Goal: Transaction & Acquisition: Book appointment/travel/reservation

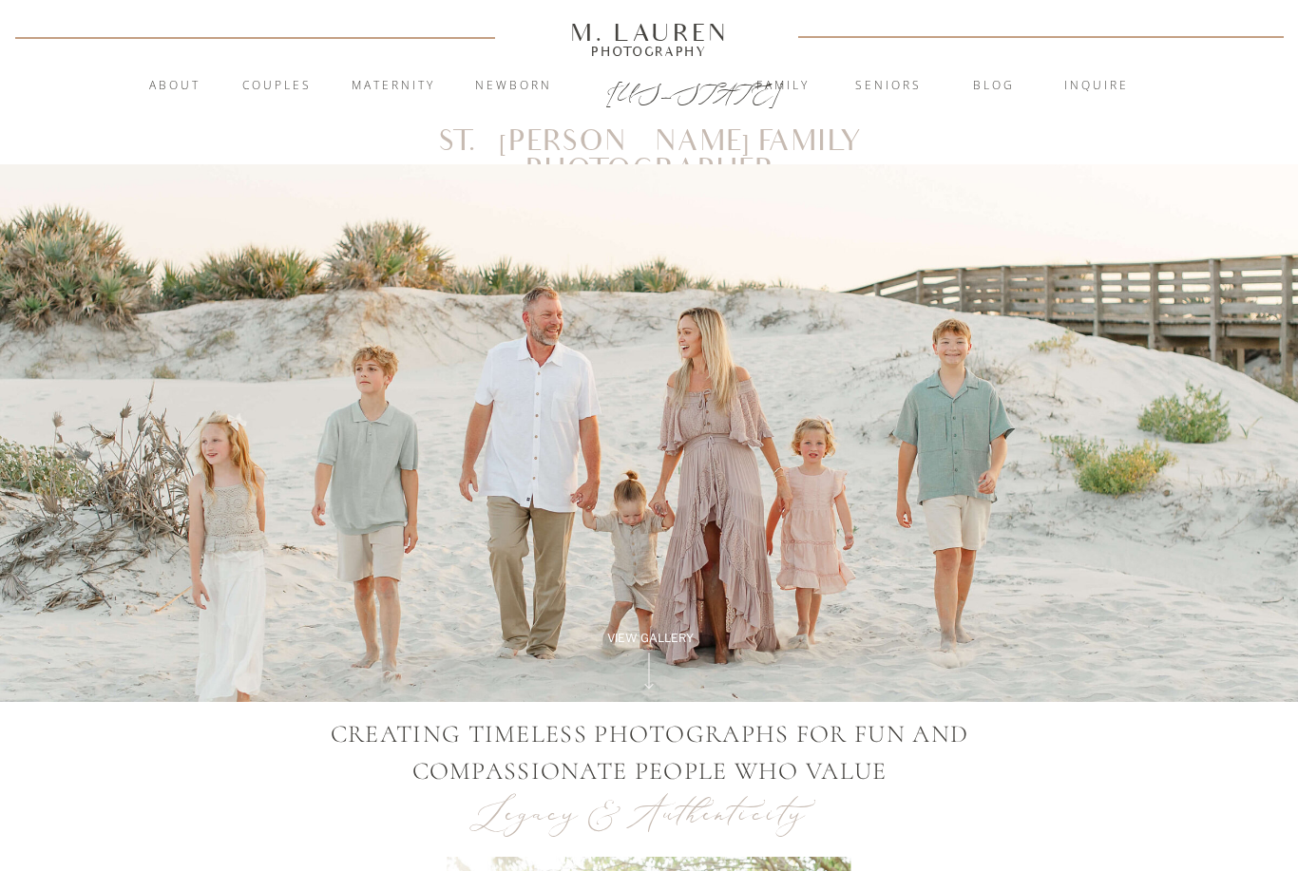
click at [784, 91] on nav "Family" at bounding box center [783, 86] width 103 height 19
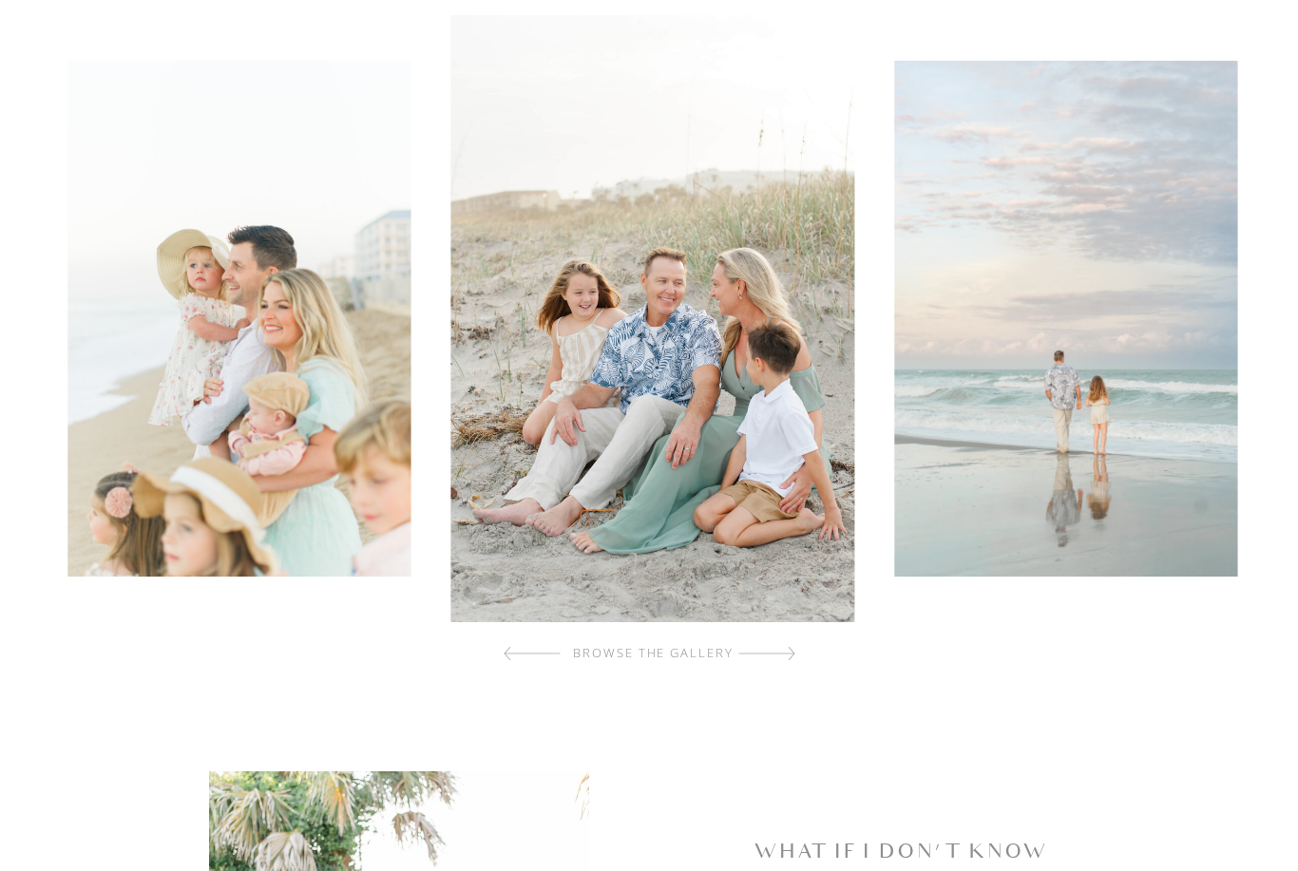
scroll to position [591, 0]
click at [754, 658] on div "browse the gallery" at bounding box center [653, 653] width 227 height 19
click at [794, 651] on div at bounding box center [766, 654] width 57 height 38
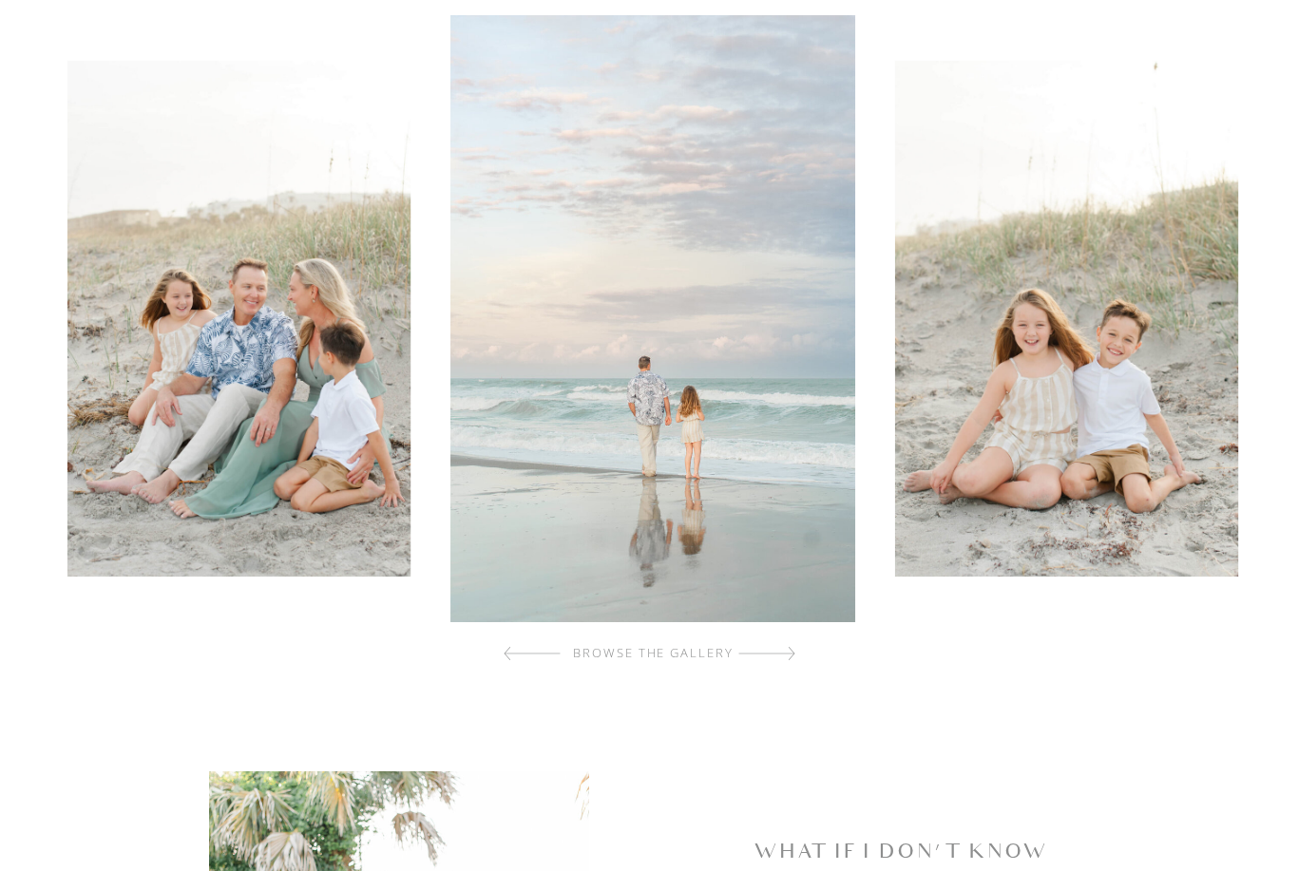
click at [788, 659] on div at bounding box center [766, 654] width 57 height 38
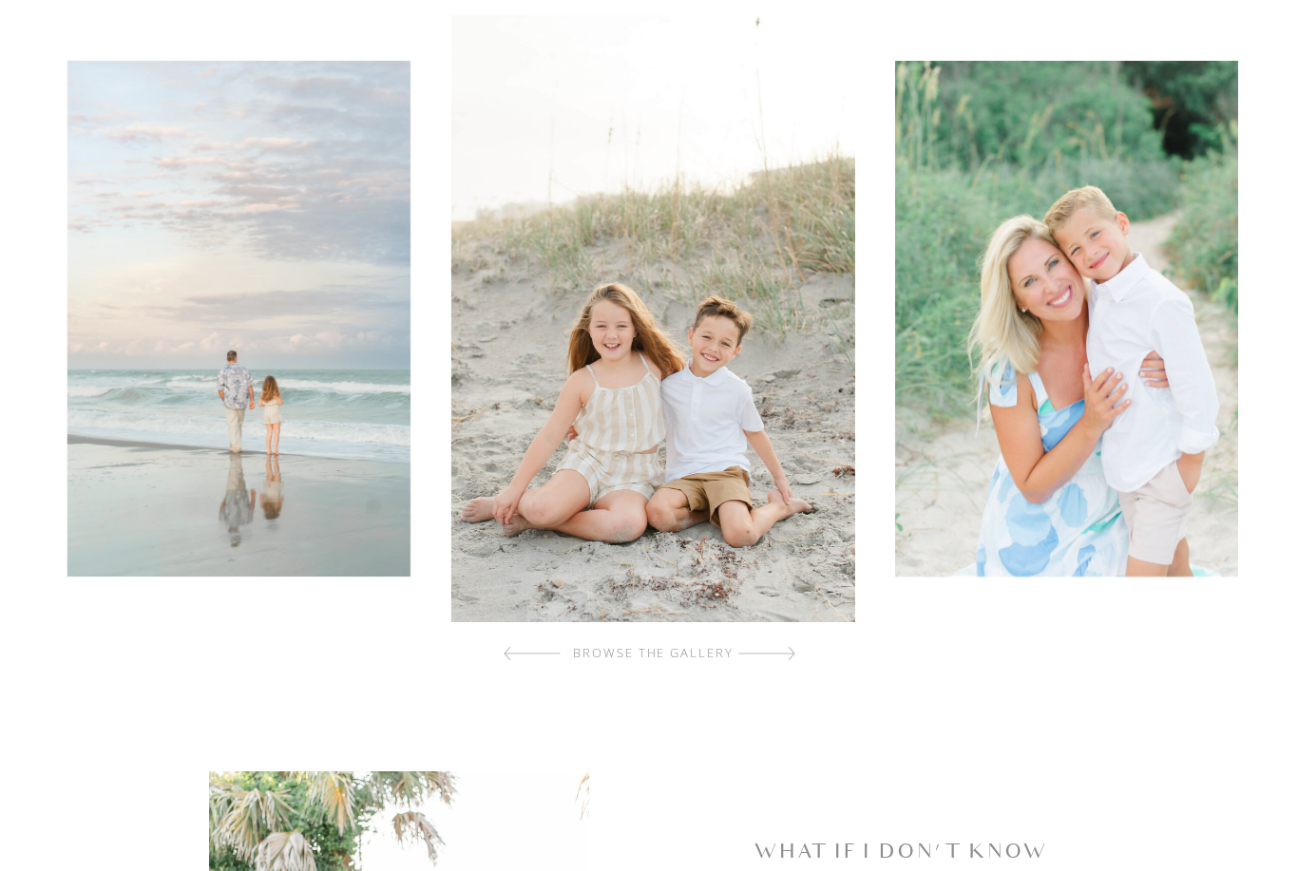
click at [791, 657] on div at bounding box center [766, 654] width 57 height 38
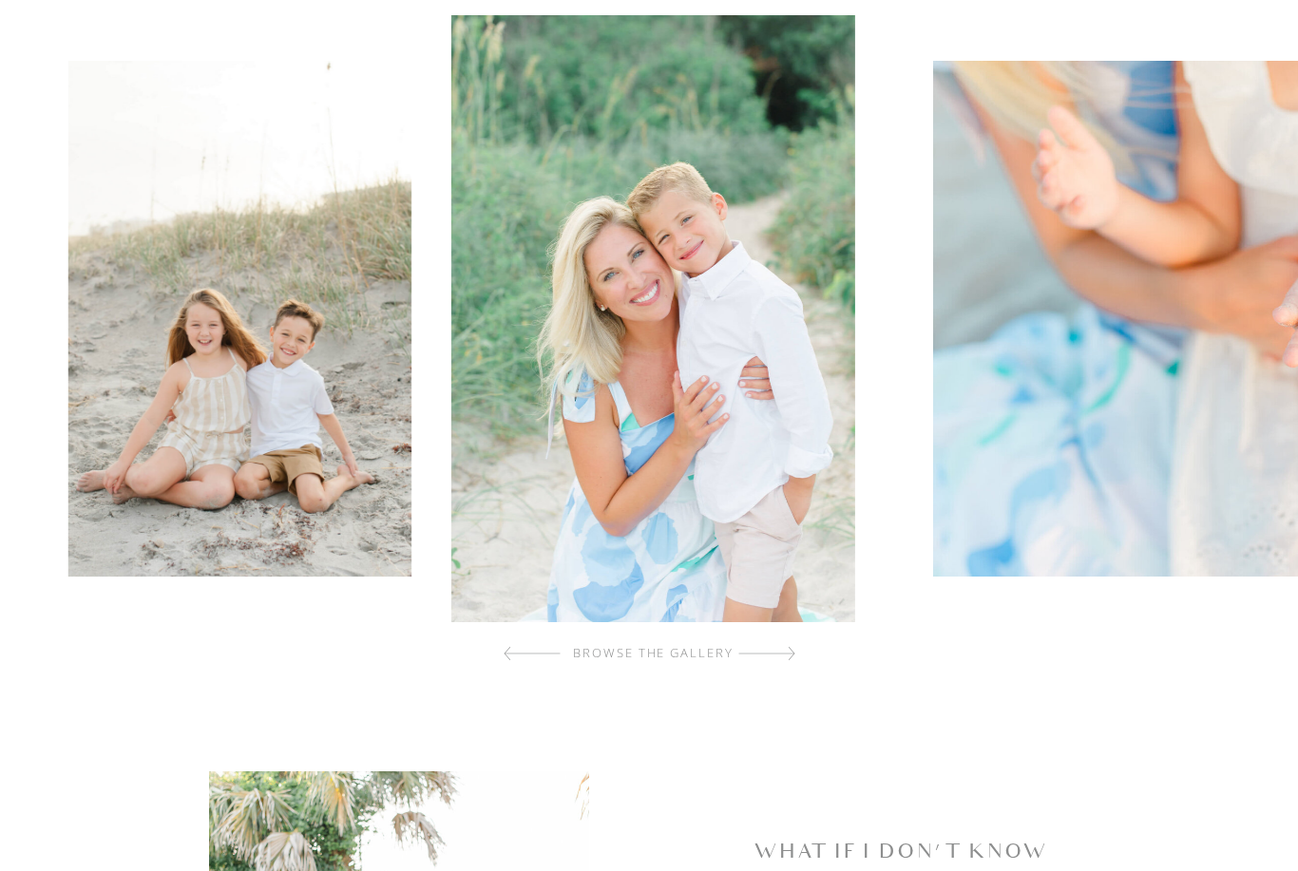
click at [787, 661] on div at bounding box center [766, 654] width 57 height 38
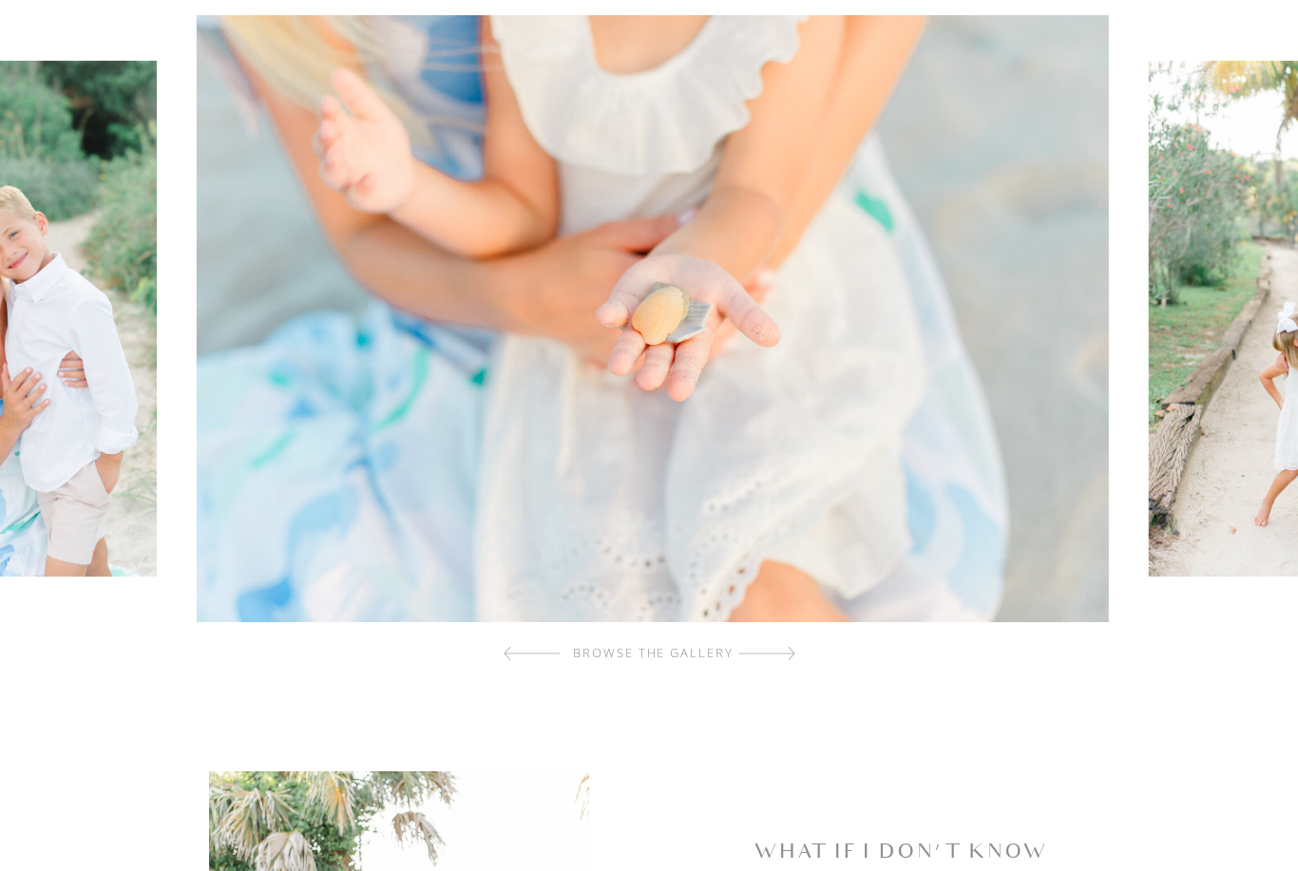
click at [786, 662] on div at bounding box center [766, 654] width 57 height 38
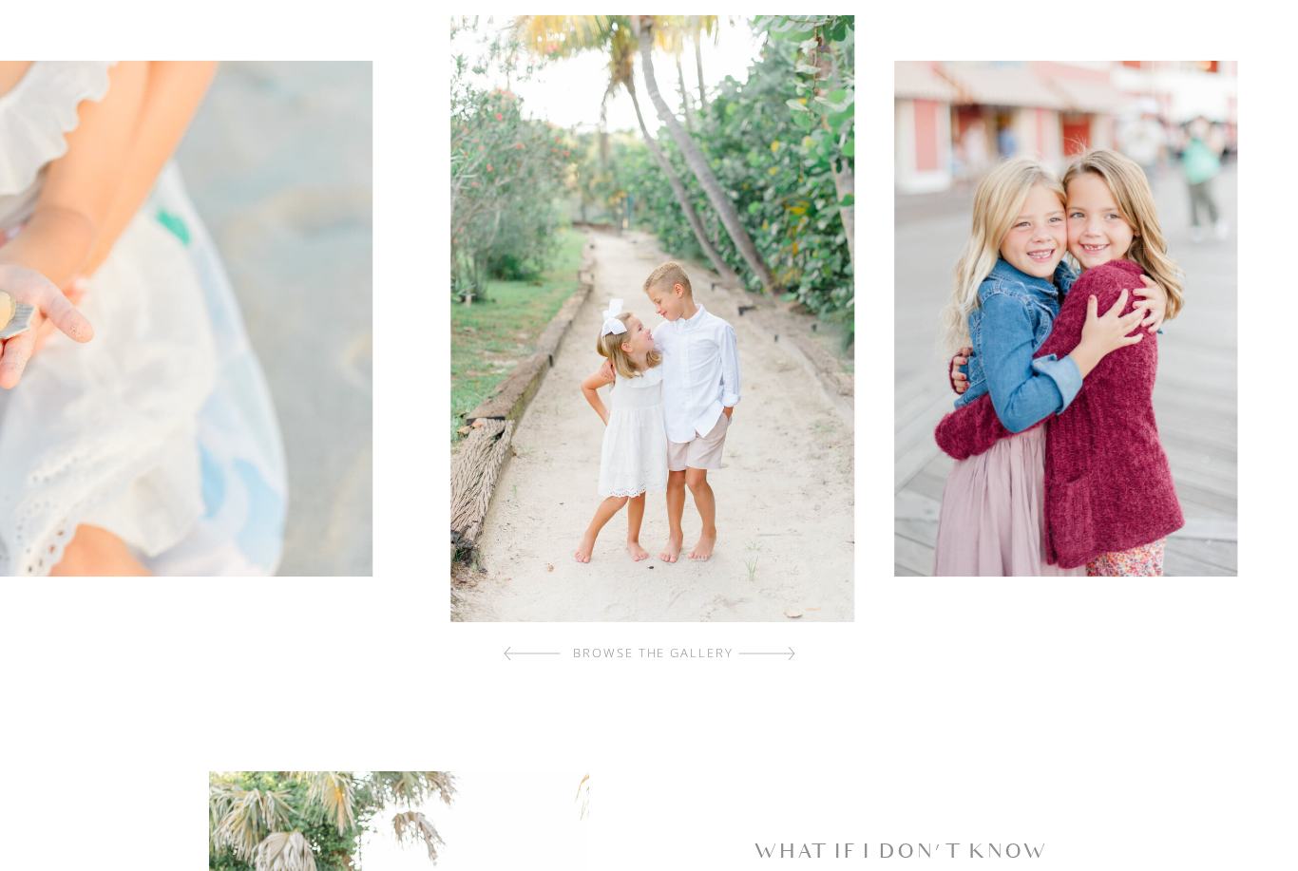
click at [789, 656] on div at bounding box center [766, 654] width 57 height 38
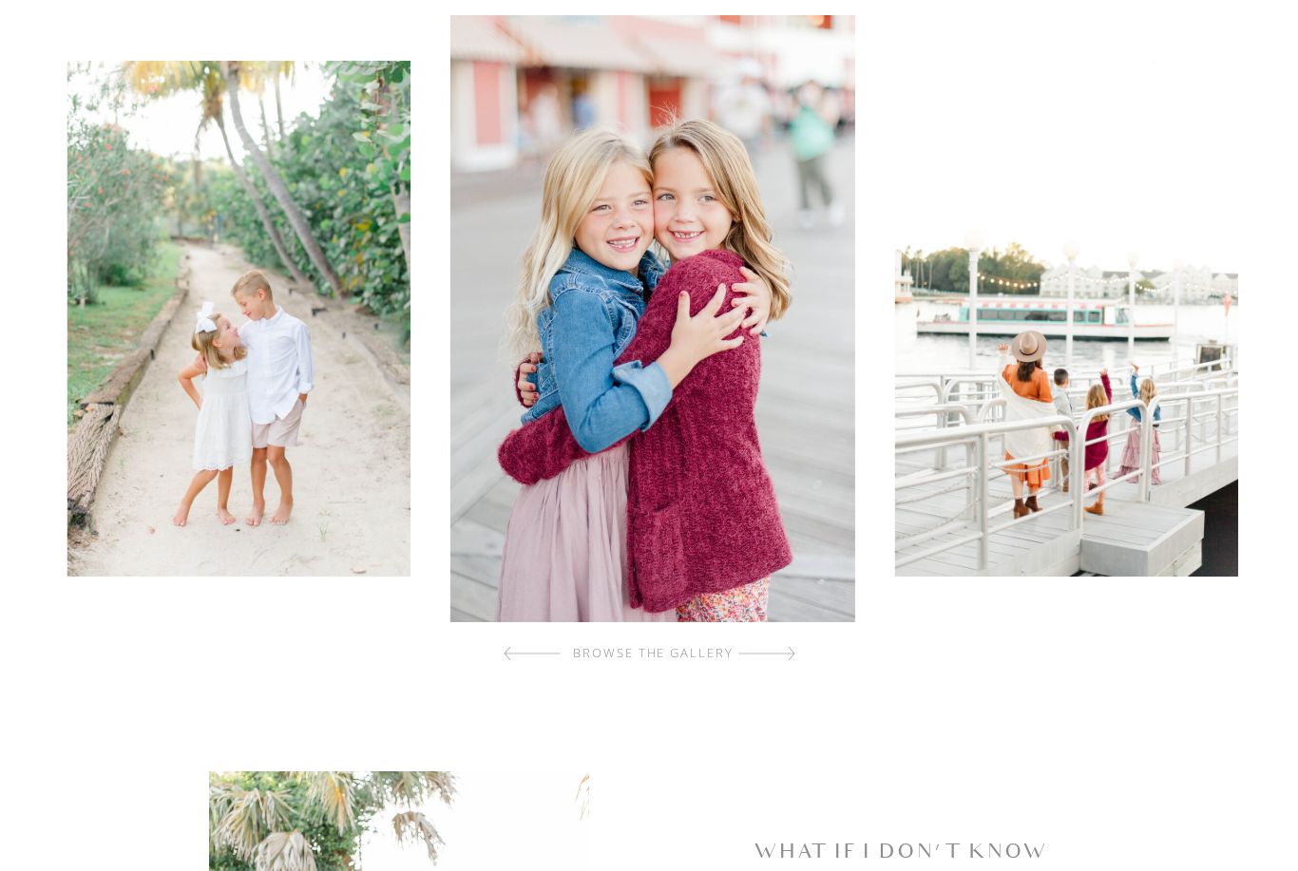
click at [794, 650] on div at bounding box center [766, 654] width 57 height 38
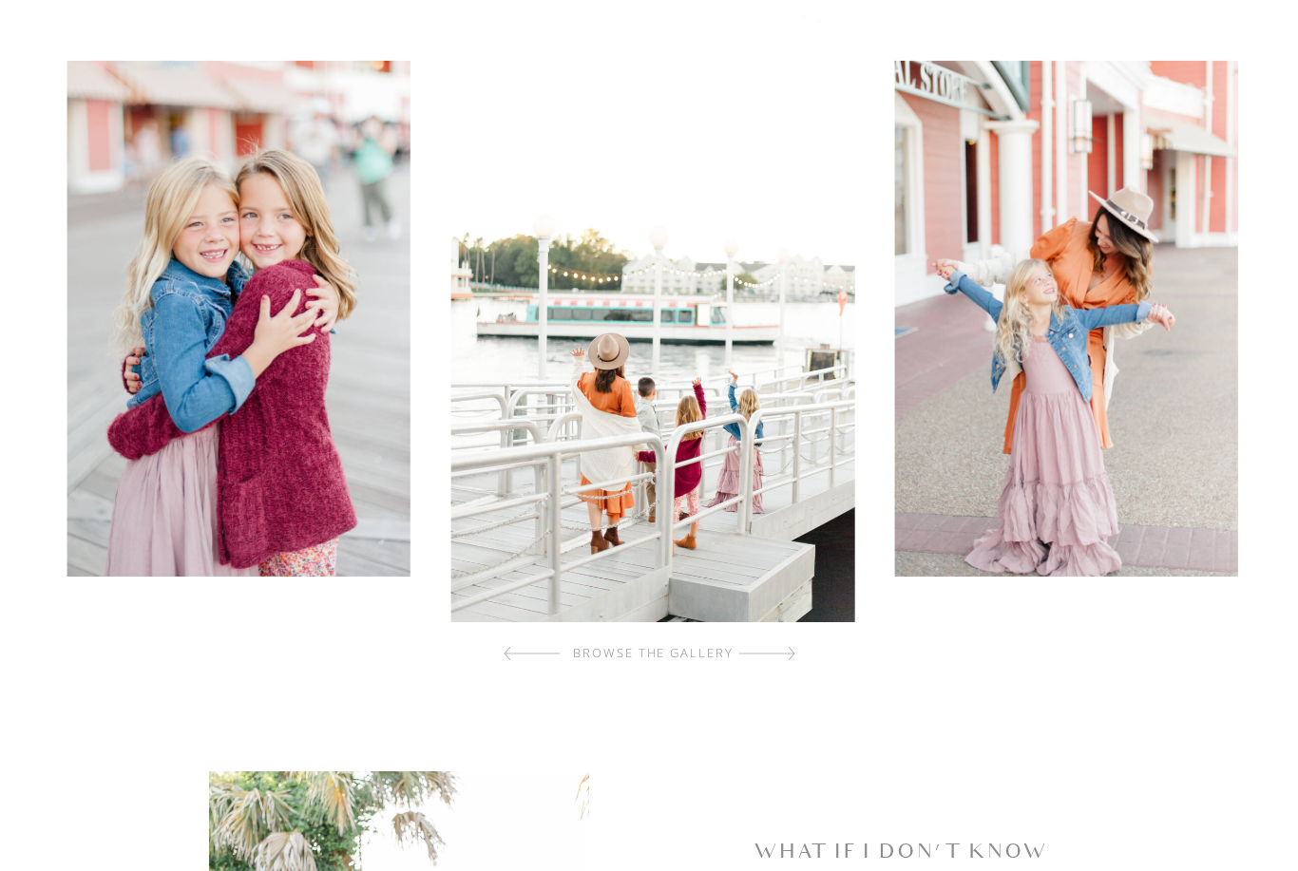
click at [794, 667] on div at bounding box center [766, 654] width 57 height 38
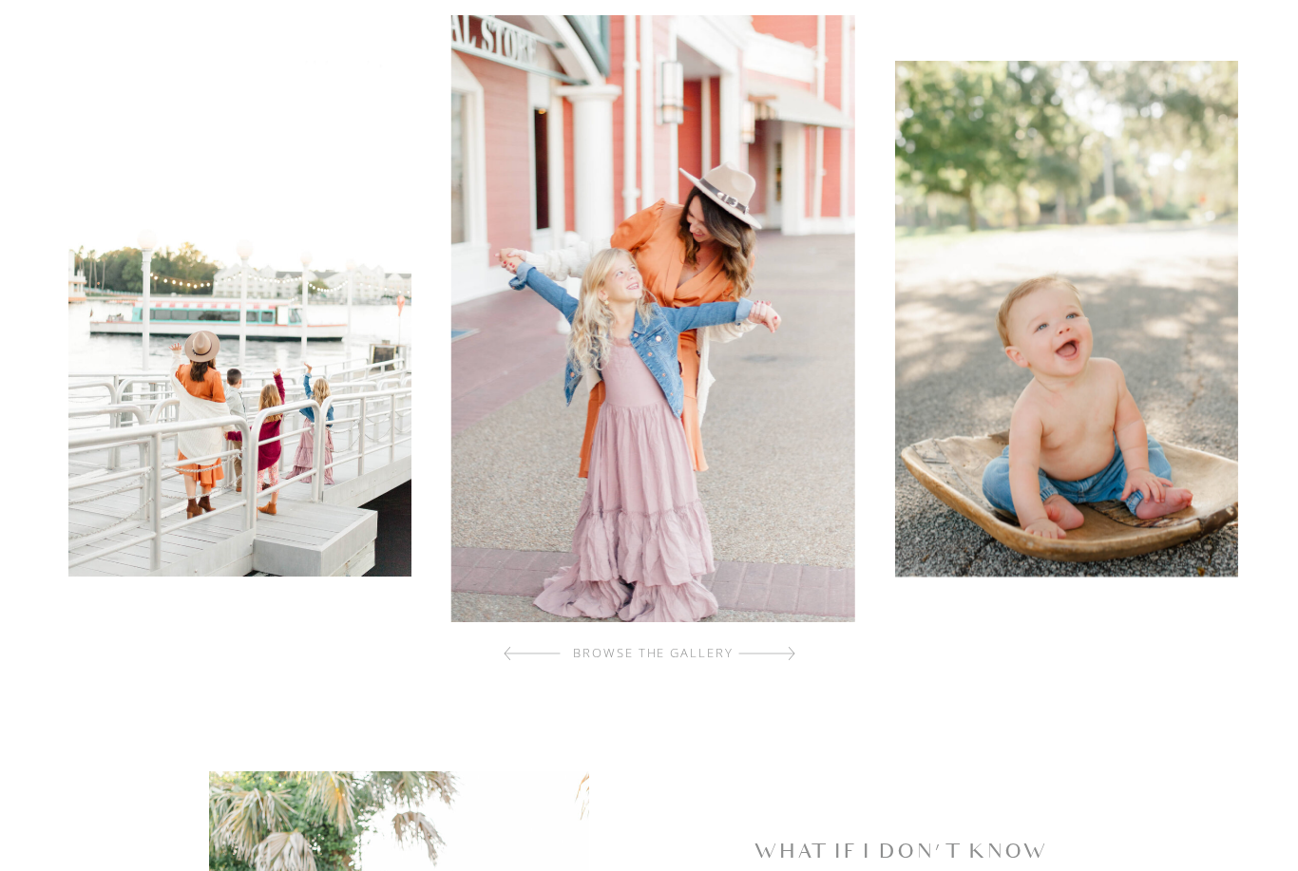
click at [793, 649] on div at bounding box center [766, 654] width 57 height 38
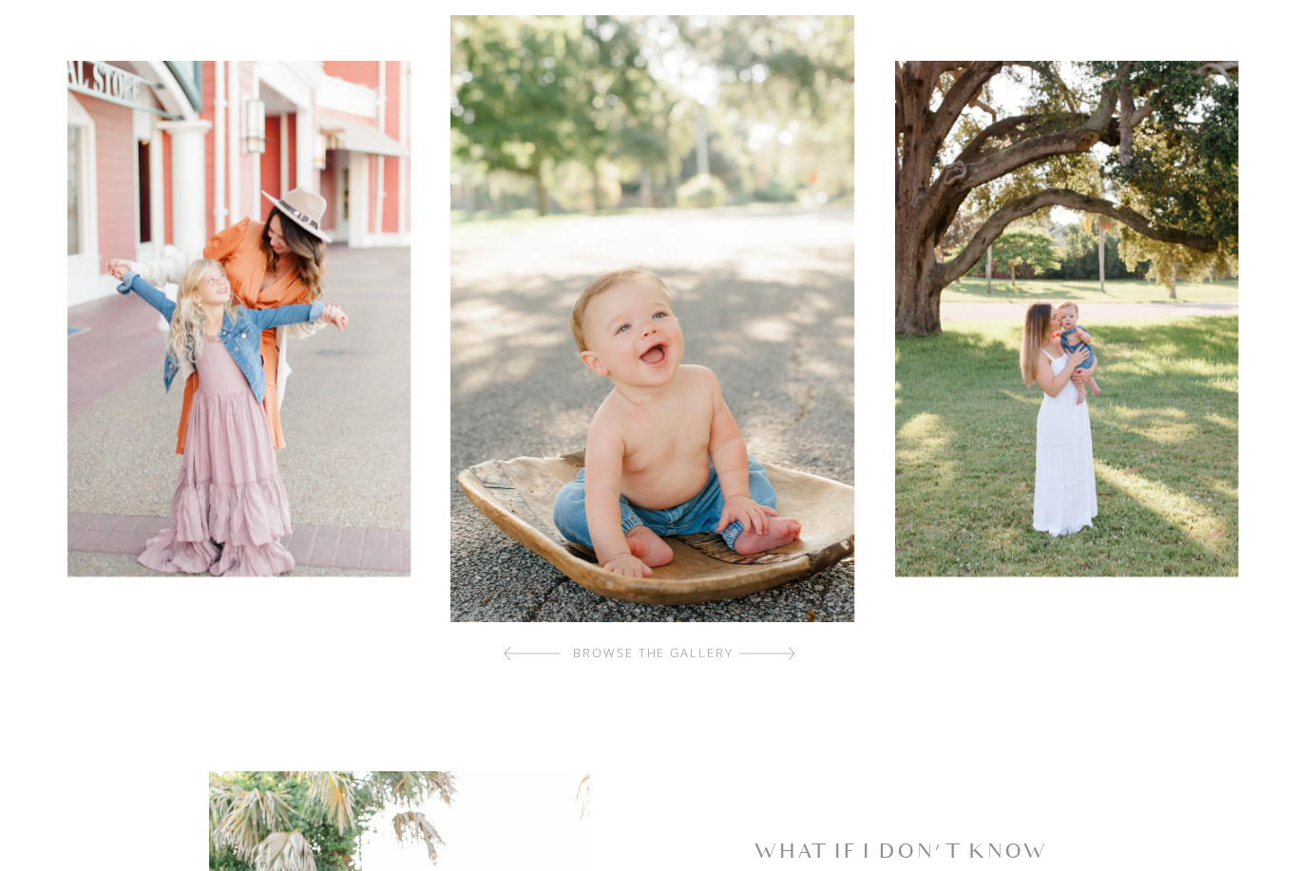
click at [794, 652] on div at bounding box center [766, 654] width 57 height 38
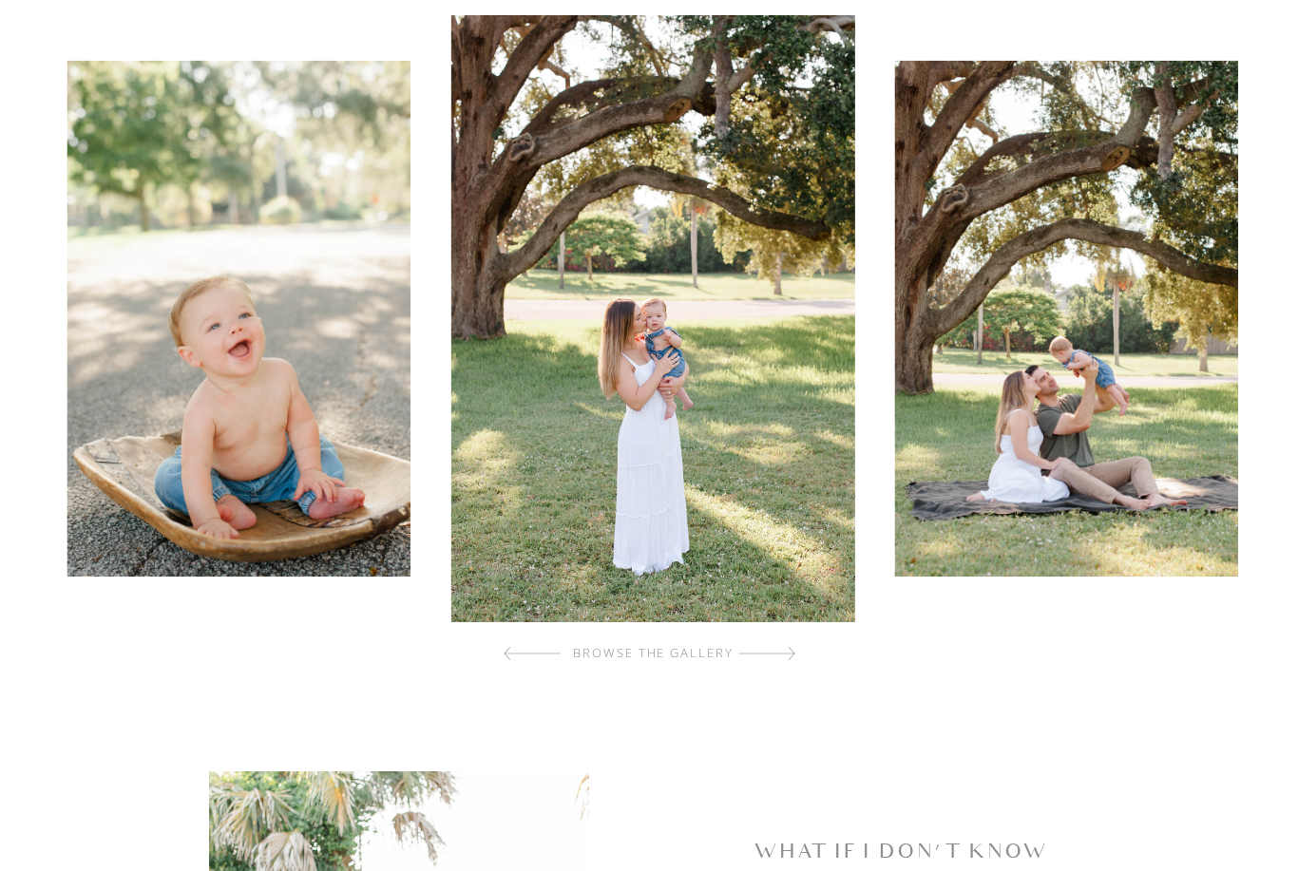
click at [787, 658] on div at bounding box center [766, 654] width 57 height 38
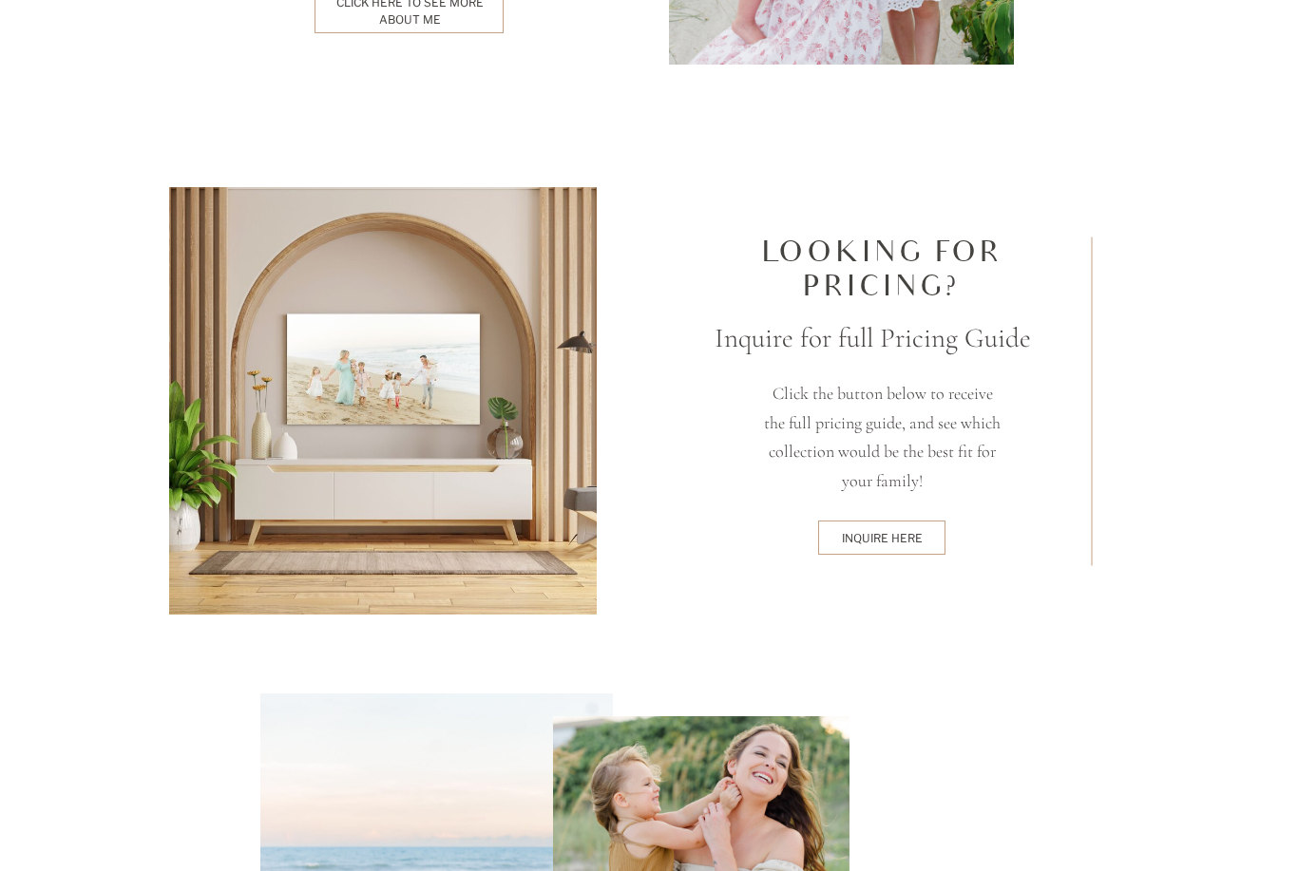
scroll to position [4905, 0]
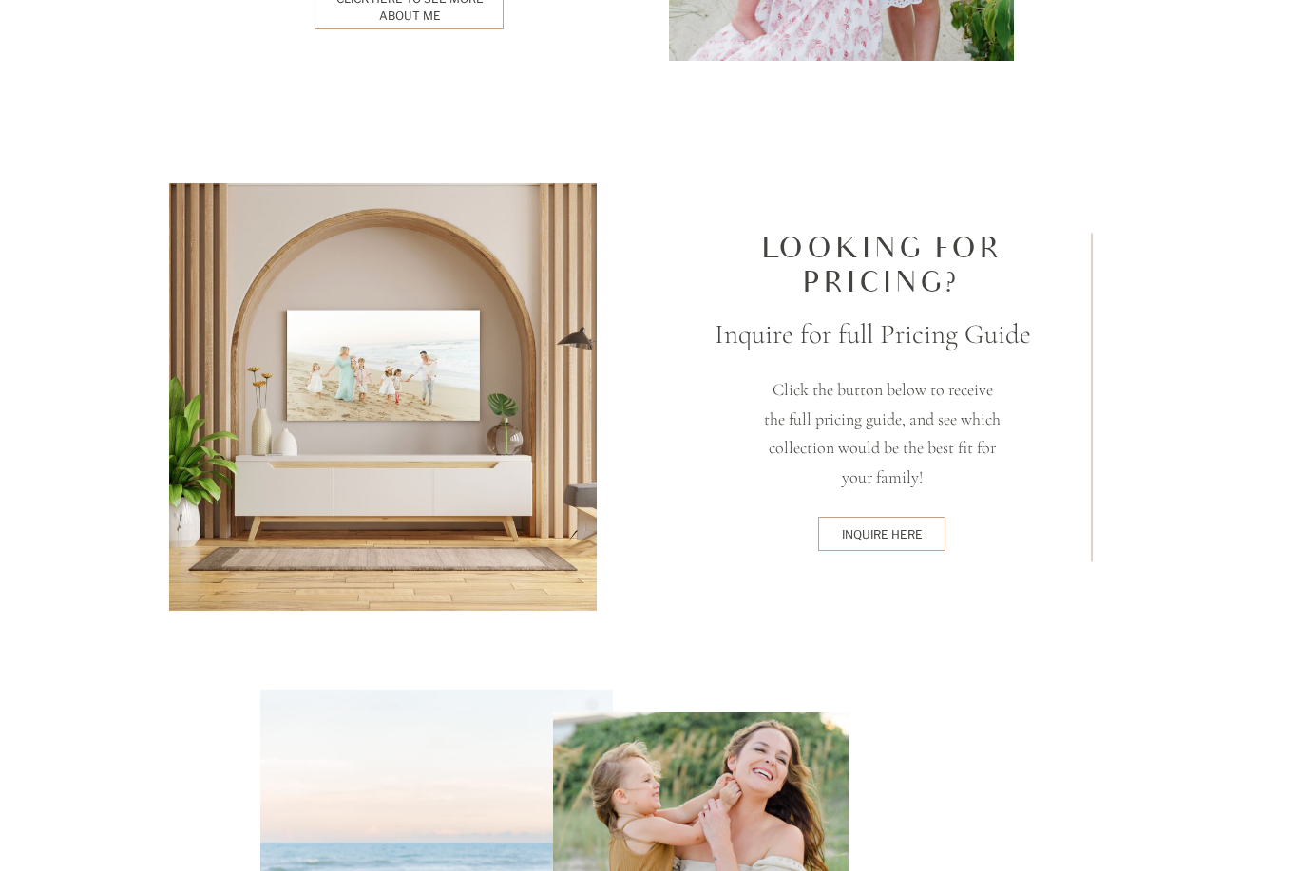
click at [909, 531] on div "inquire here" at bounding box center [882, 533] width 121 height 15
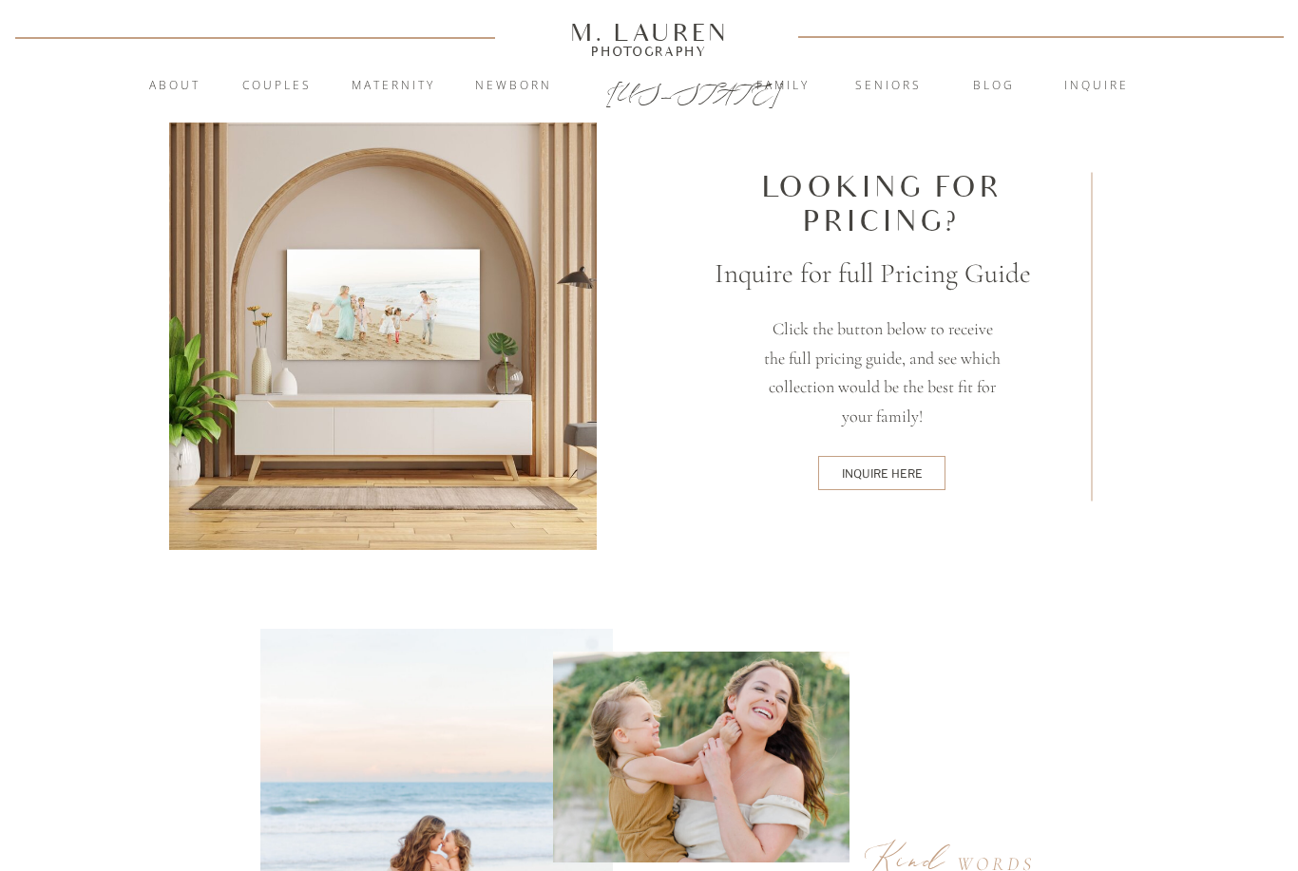
scroll to position [4965, 0]
